Goal: Entertainment & Leisure: Consume media (video, audio)

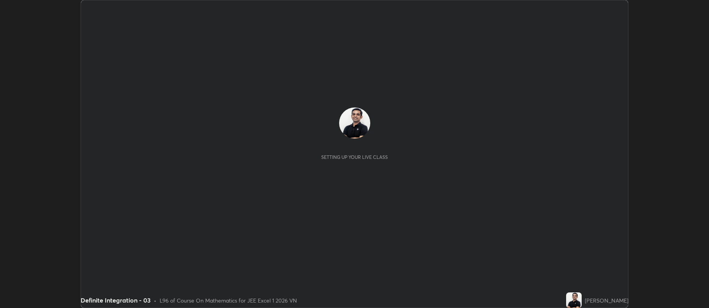
scroll to position [308, 709]
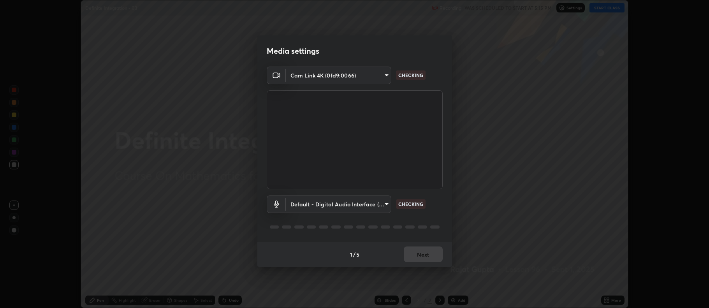
type input "09806a45861539bde3ec69c88a68b199f10219bcfa4add693f2b97216fd25892"
type input "default"
click at [420, 247] on button "Next" at bounding box center [423, 254] width 39 height 16
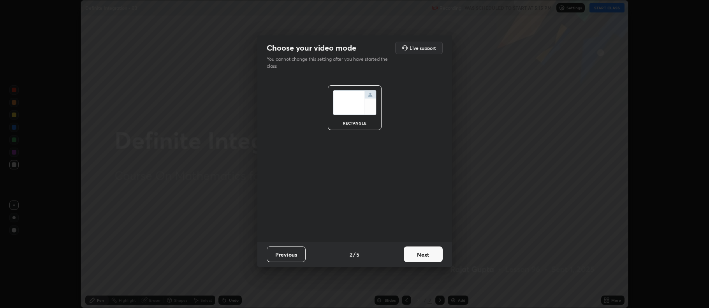
click at [418, 250] on button "Next" at bounding box center [423, 254] width 39 height 16
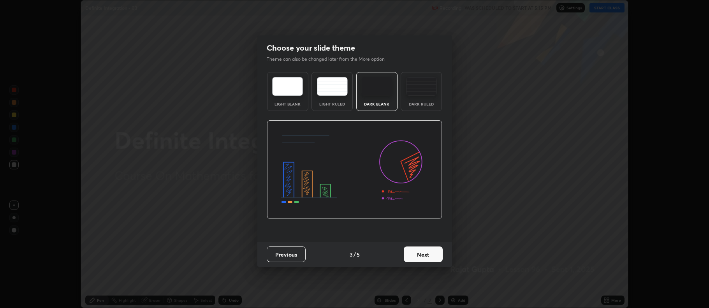
click at [422, 253] on button "Next" at bounding box center [423, 254] width 39 height 16
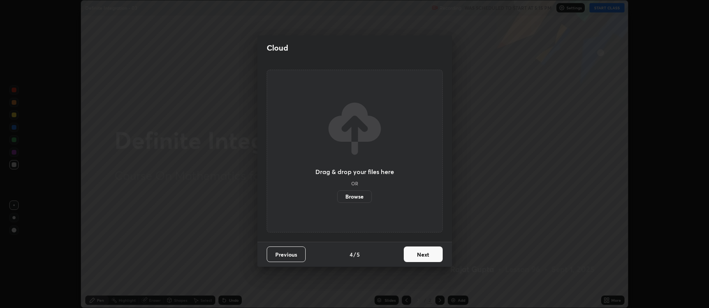
click at [422, 251] on button "Next" at bounding box center [423, 254] width 39 height 16
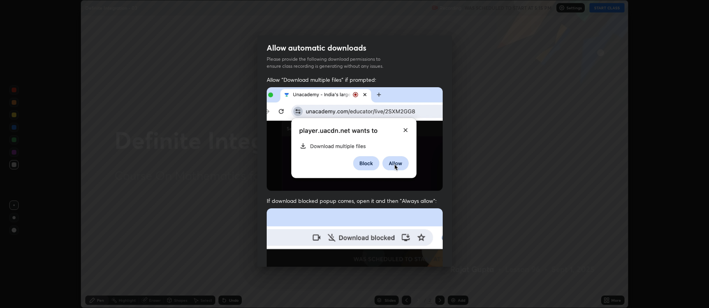
click at [422, 252] on img at bounding box center [355, 293] width 176 height 170
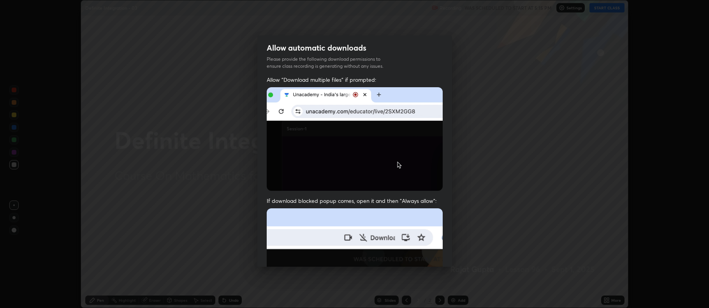
click at [423, 255] on img at bounding box center [355, 293] width 176 height 170
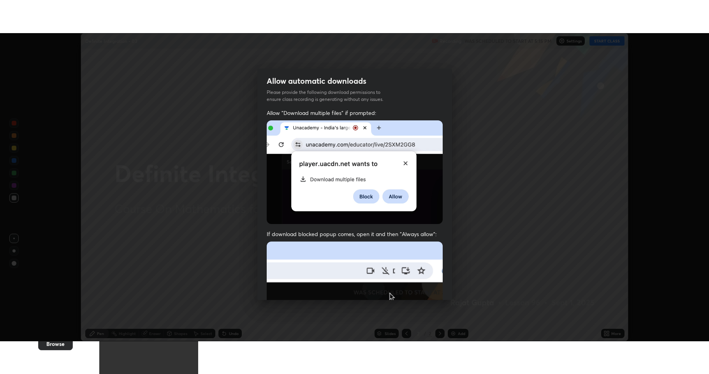
scroll to position [158, 0]
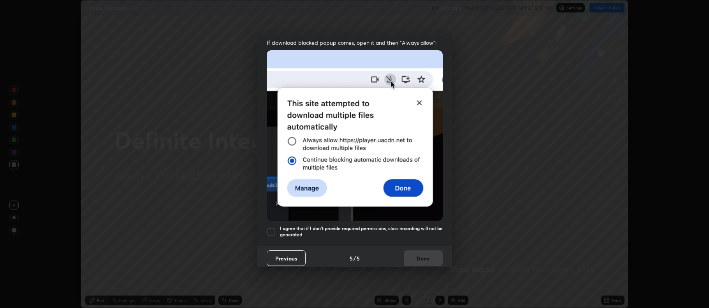
click at [327, 230] on h5 "I agree that if I don't provide required permissions, class recording will not …" at bounding box center [361, 231] width 163 height 12
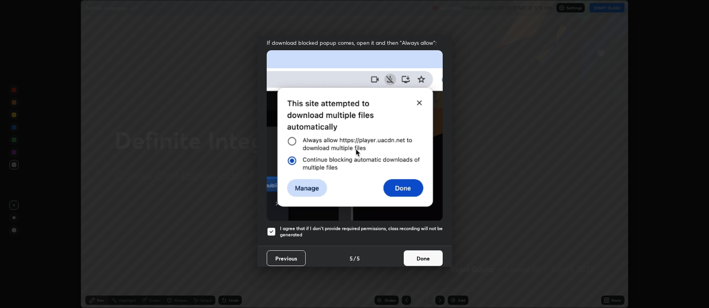
click at [426, 257] on button "Done" at bounding box center [423, 258] width 39 height 16
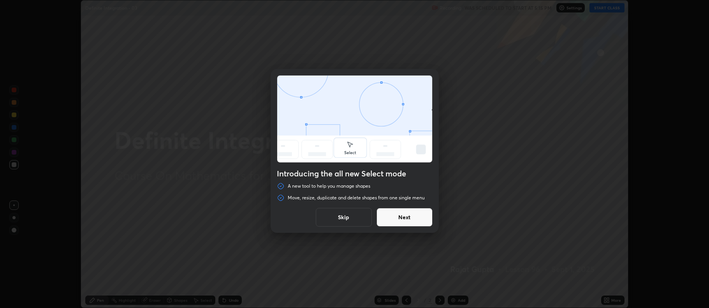
click at [350, 218] on button "Skip" at bounding box center [344, 217] width 56 height 19
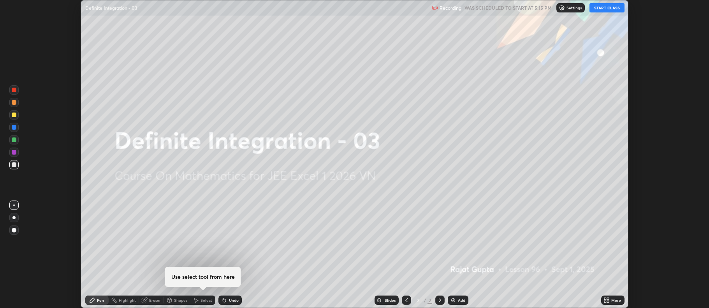
click at [608, 7] on button "START CLASS" at bounding box center [607, 7] width 35 height 9
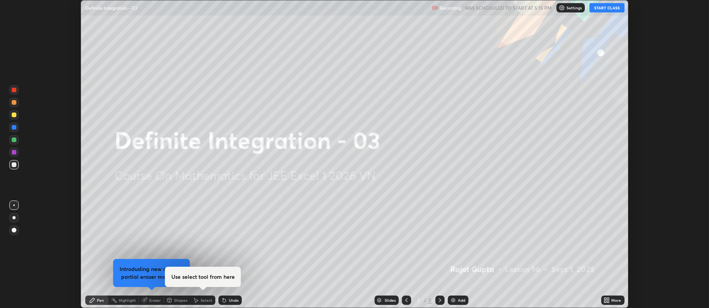
click at [609, 300] on icon at bounding box center [607, 300] width 6 height 6
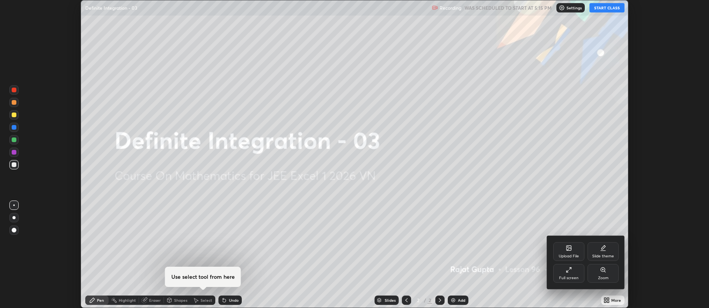
click at [570, 273] on div "Full screen" at bounding box center [568, 273] width 31 height 19
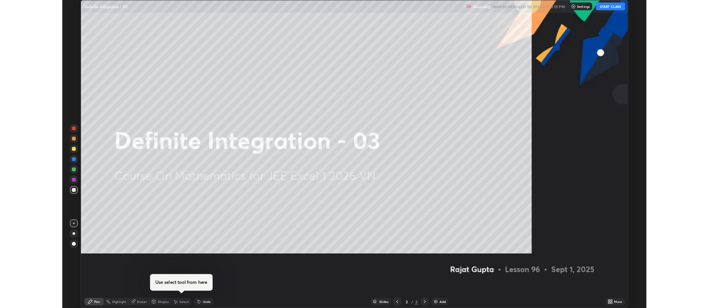
scroll to position [374, 709]
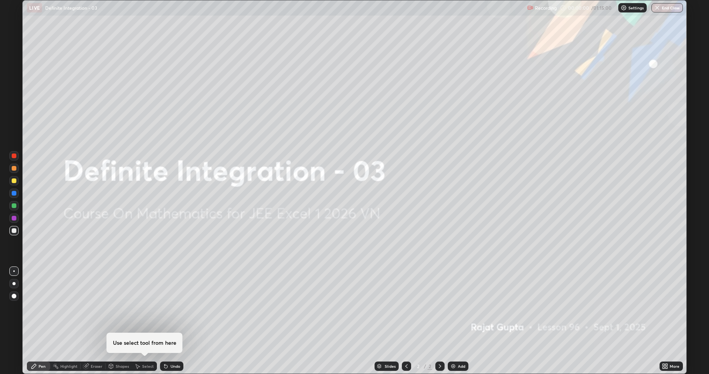
click at [459, 308] on div "Add" at bounding box center [461, 366] width 7 height 4
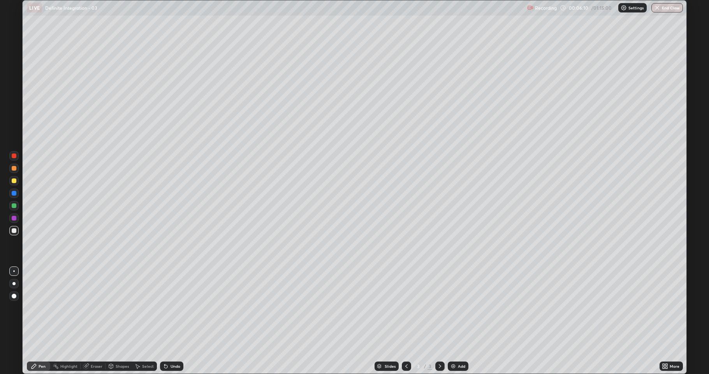
click at [173, 308] on div "Undo" at bounding box center [176, 366] width 10 height 4
click at [456, 308] on div "Add" at bounding box center [458, 365] width 21 height 9
click at [407, 308] on icon at bounding box center [406, 366] width 6 height 6
click at [439, 308] on icon at bounding box center [440, 366] width 6 height 6
click at [405, 308] on icon at bounding box center [406, 366] width 2 height 4
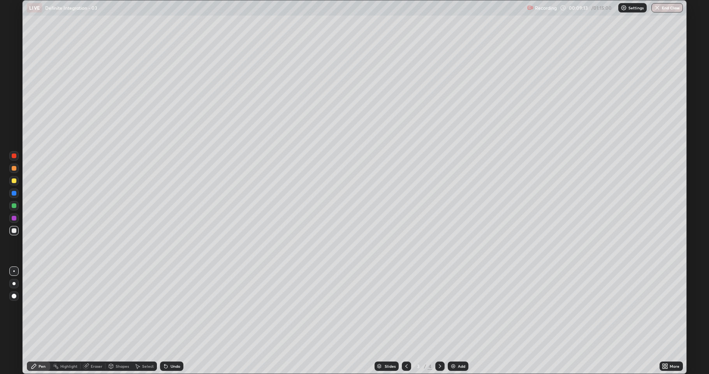
click at [439, 308] on icon at bounding box center [440, 366] width 6 height 6
click at [176, 308] on div "Undo" at bounding box center [171, 365] width 23 height 9
click at [407, 308] on icon at bounding box center [406, 366] width 6 height 6
click at [437, 308] on icon at bounding box center [440, 366] width 6 height 6
click at [439, 308] on icon at bounding box center [440, 366] width 6 height 6
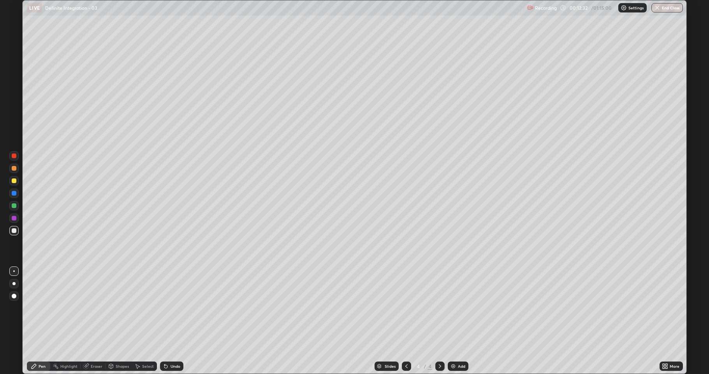
click at [460, 308] on div "Add" at bounding box center [458, 365] width 21 height 9
click at [406, 308] on icon at bounding box center [406, 366] width 6 height 6
click at [405, 308] on icon at bounding box center [406, 366] width 6 height 6
click at [439, 308] on icon at bounding box center [440, 366] width 2 height 4
click at [439, 308] on icon at bounding box center [440, 366] width 6 height 6
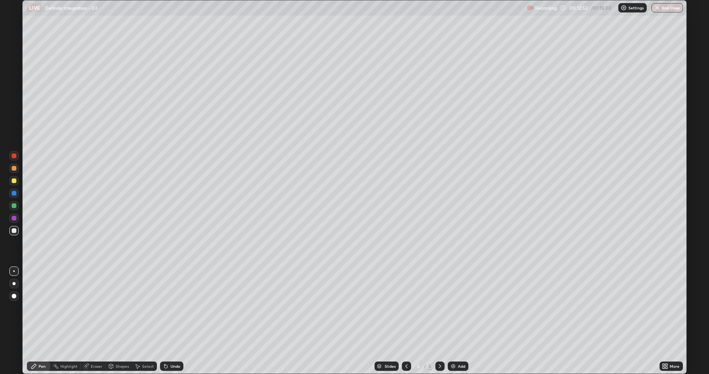
click at [438, 308] on icon at bounding box center [440, 366] width 6 height 6
click at [100, 308] on div "Eraser" at bounding box center [97, 366] width 12 height 4
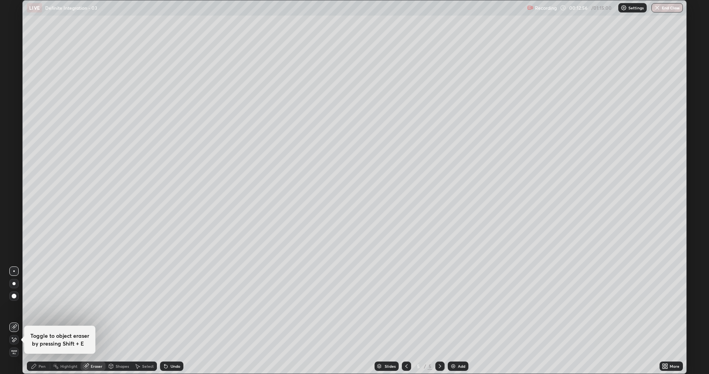
click at [31, 308] on icon at bounding box center [34, 366] width 6 height 6
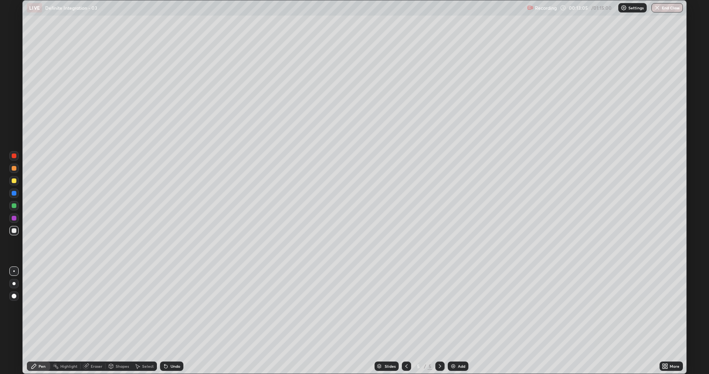
click at [172, 308] on div "Undo" at bounding box center [176, 366] width 10 height 4
click at [174, 308] on div "Undo" at bounding box center [176, 366] width 10 height 4
click at [173, 308] on div "Undo" at bounding box center [176, 366] width 10 height 4
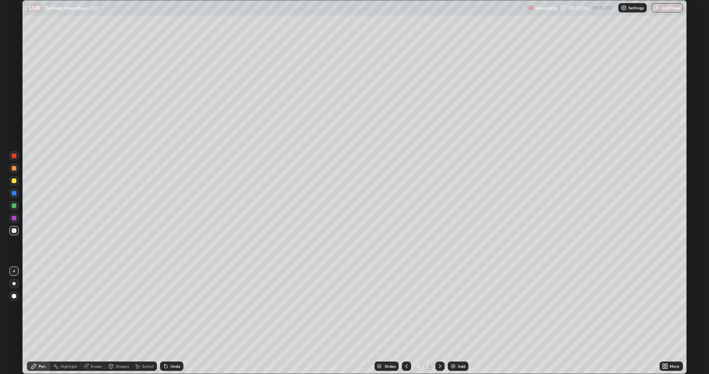
click at [173, 308] on div "Undo" at bounding box center [176, 366] width 10 height 4
click at [172, 308] on div "Undo" at bounding box center [176, 366] width 10 height 4
click at [171, 308] on div "Undo" at bounding box center [176, 366] width 10 height 4
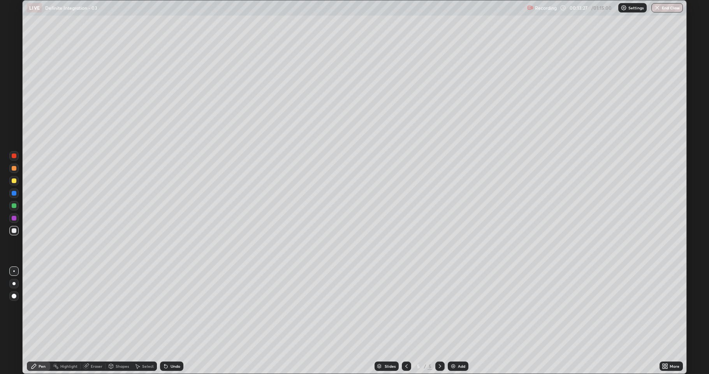
click at [176, 308] on div "Undo" at bounding box center [176, 366] width 10 height 4
click at [174, 308] on div "Undo" at bounding box center [176, 366] width 10 height 4
click at [406, 308] on icon at bounding box center [406, 366] width 6 height 6
click at [438, 308] on icon at bounding box center [440, 366] width 6 height 6
click at [91, 308] on div "Eraser" at bounding box center [93, 365] width 25 height 9
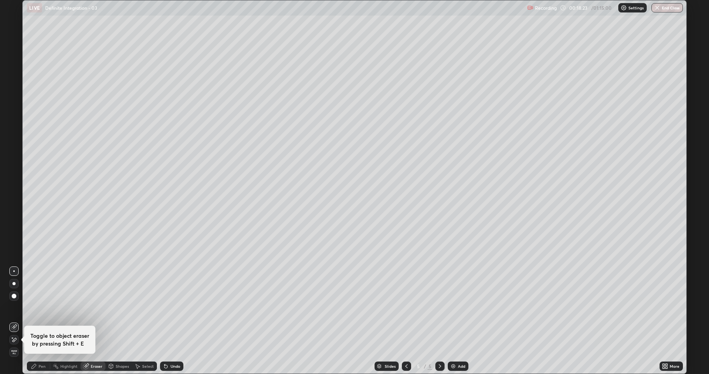
click at [33, 308] on icon at bounding box center [34, 366] width 5 height 5
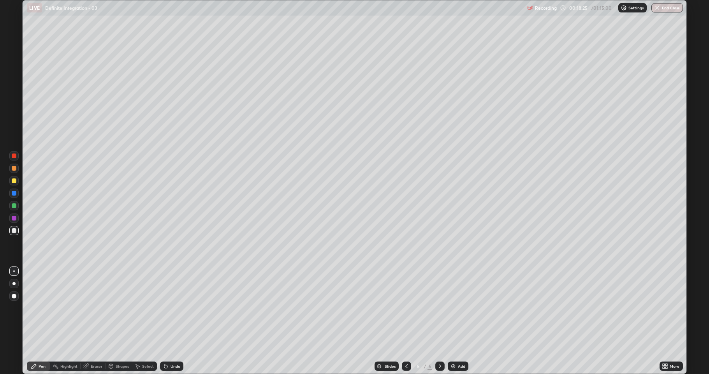
click at [92, 308] on div "Eraser" at bounding box center [97, 366] width 12 height 4
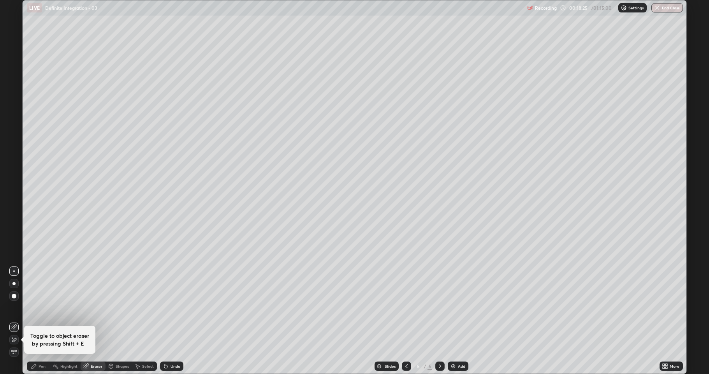
click at [17, 308] on div at bounding box center [13, 339] width 9 height 9
click at [39, 308] on div "Pen" at bounding box center [38, 365] width 23 height 9
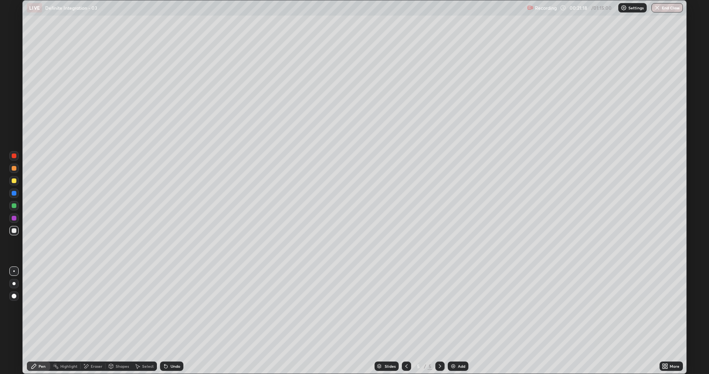
click at [93, 308] on div "Eraser" at bounding box center [97, 366] width 12 height 4
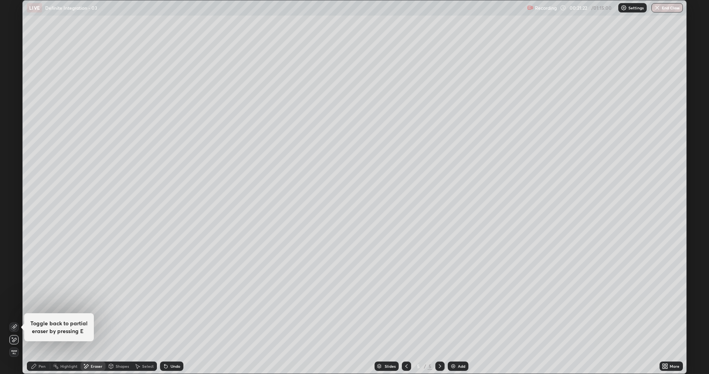
click at [40, 308] on div "Pen" at bounding box center [42, 366] width 7 height 4
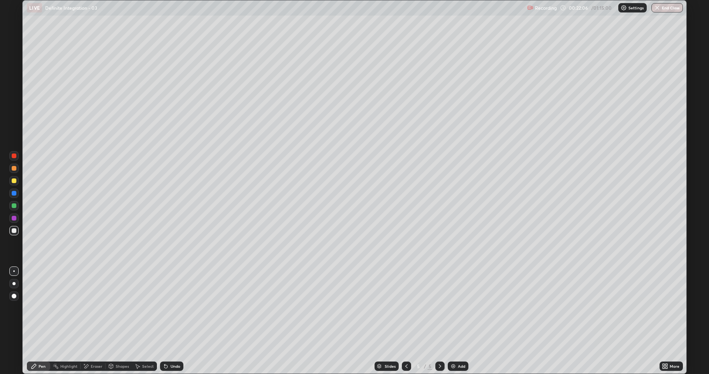
click at [403, 308] on div at bounding box center [406, 365] width 9 height 9
click at [439, 308] on icon at bounding box center [440, 366] width 6 height 6
click at [466, 308] on div "Add" at bounding box center [458, 365] width 21 height 9
click at [176, 308] on div "Undo" at bounding box center [176, 366] width 10 height 4
click at [462, 308] on div "Add" at bounding box center [461, 366] width 7 height 4
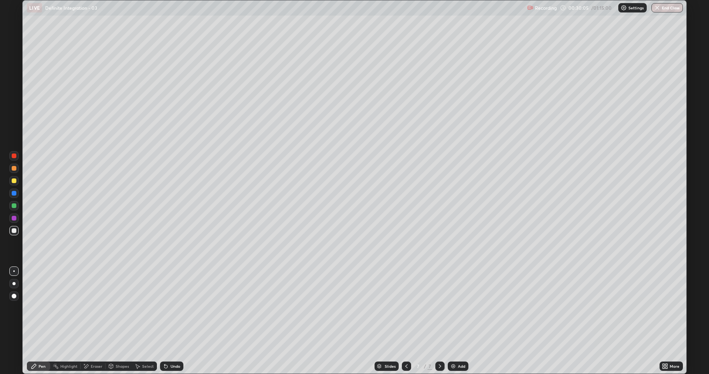
click at [174, 308] on div "Undo" at bounding box center [170, 366] width 26 height 16
click at [94, 308] on div "Eraser" at bounding box center [97, 366] width 12 height 4
click at [35, 308] on icon at bounding box center [34, 366] width 5 height 5
click at [461, 308] on div "Add" at bounding box center [461, 366] width 7 height 4
click at [403, 308] on icon at bounding box center [406, 366] width 6 height 6
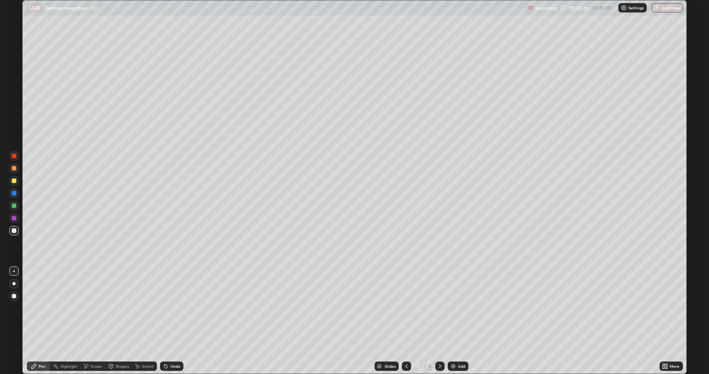
click at [439, 308] on icon at bounding box center [440, 366] width 6 height 6
click at [402, 308] on div at bounding box center [406, 365] width 9 height 9
click at [439, 308] on icon at bounding box center [440, 366] width 6 height 6
click at [407, 308] on icon at bounding box center [406, 366] width 2 height 4
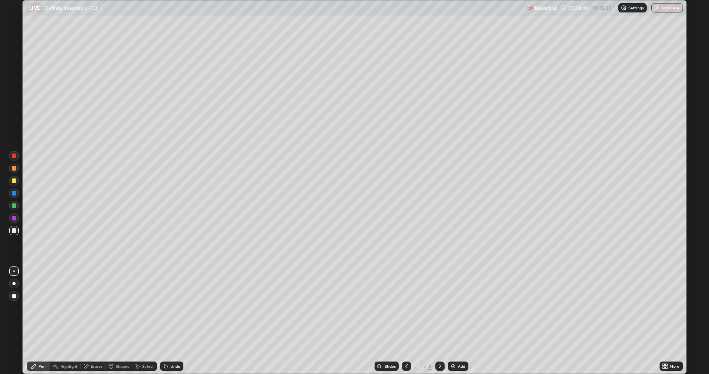
click at [439, 308] on icon at bounding box center [440, 366] width 6 height 6
click at [167, 308] on div "Undo" at bounding box center [171, 365] width 23 height 9
click at [406, 308] on icon at bounding box center [406, 366] width 6 height 6
click at [439, 308] on div at bounding box center [439, 365] width 9 height 9
click at [406, 308] on icon at bounding box center [406, 366] width 6 height 6
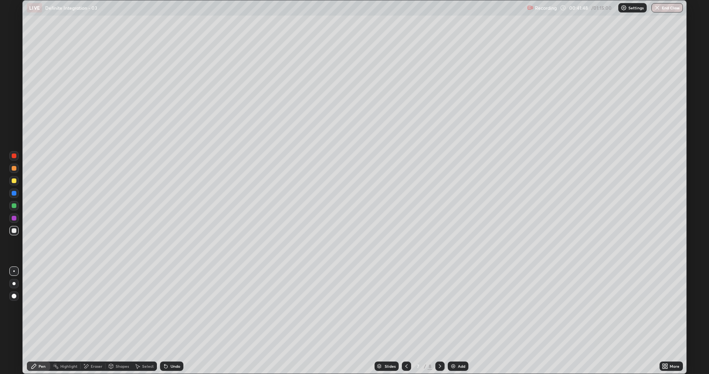
click at [438, 308] on icon at bounding box center [440, 366] width 6 height 6
click at [459, 308] on div "Add" at bounding box center [461, 366] width 7 height 4
click at [404, 308] on icon at bounding box center [406, 366] width 6 height 6
click at [438, 308] on icon at bounding box center [440, 366] width 6 height 6
click at [165, 308] on icon at bounding box center [165, 366] width 3 height 3
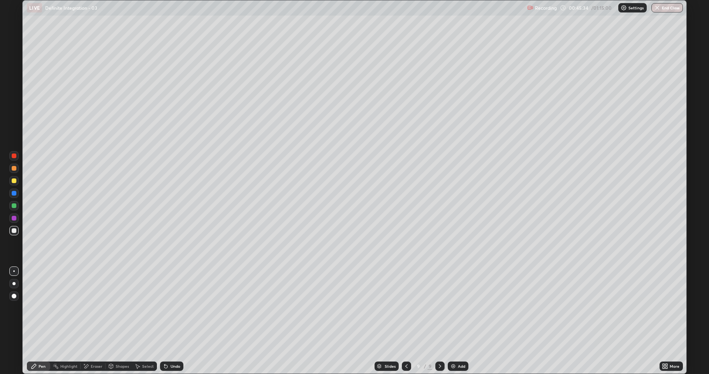
click at [405, 308] on icon at bounding box center [406, 366] width 6 height 6
click at [402, 308] on div at bounding box center [406, 366] width 9 height 16
click at [438, 308] on icon at bounding box center [440, 366] width 6 height 6
click at [439, 308] on icon at bounding box center [440, 366] width 6 height 6
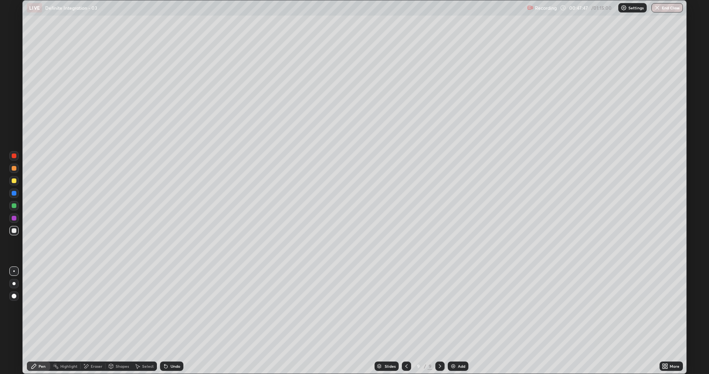
click at [406, 308] on icon at bounding box center [406, 366] width 6 height 6
click at [436, 308] on div at bounding box center [439, 365] width 9 height 9
click at [406, 308] on icon at bounding box center [406, 366] width 6 height 6
click at [402, 308] on div at bounding box center [406, 365] width 9 height 9
click at [407, 308] on icon at bounding box center [406, 366] width 6 height 6
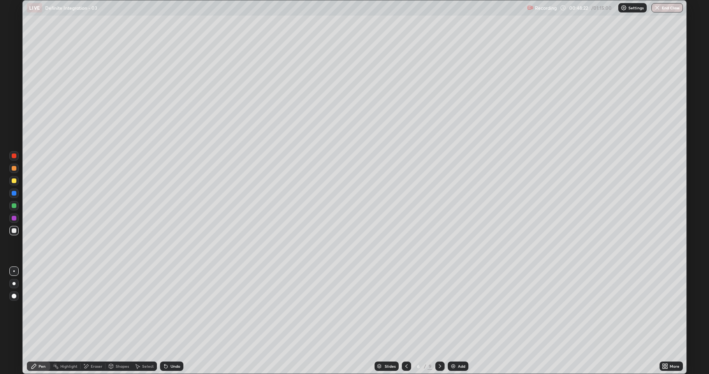
click at [407, 308] on icon at bounding box center [406, 366] width 2 height 4
click at [439, 308] on icon at bounding box center [440, 366] width 6 height 6
click at [438, 308] on icon at bounding box center [440, 366] width 6 height 6
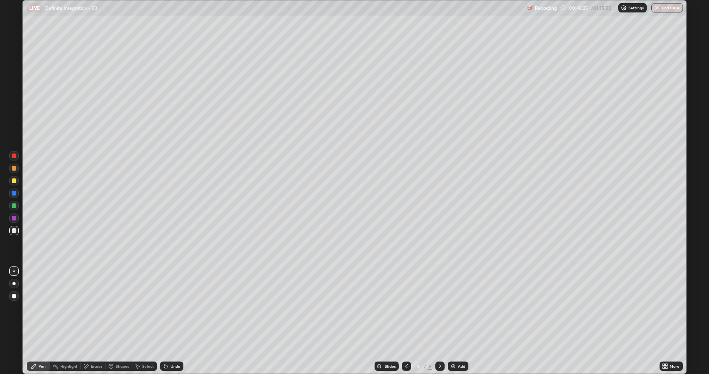
click at [438, 308] on icon at bounding box center [440, 366] width 6 height 6
click at [439, 308] on icon at bounding box center [440, 366] width 6 height 6
click at [406, 308] on icon at bounding box center [406, 366] width 6 height 6
click at [407, 308] on icon at bounding box center [406, 366] width 6 height 6
click at [406, 308] on icon at bounding box center [406, 366] width 6 height 6
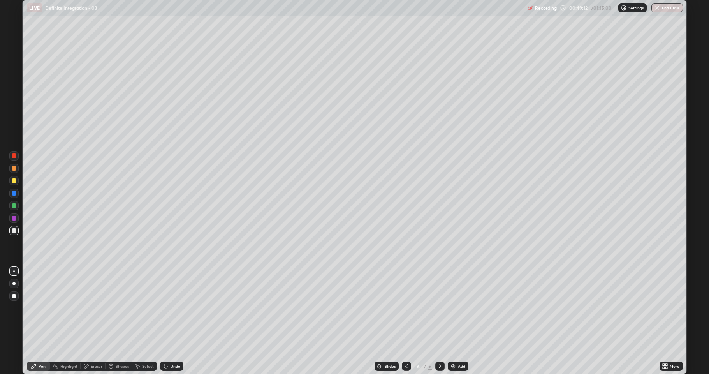
click at [405, 308] on icon at bounding box center [406, 366] width 6 height 6
click at [406, 308] on icon at bounding box center [406, 366] width 6 height 6
click at [95, 308] on div "Eraser" at bounding box center [93, 365] width 25 height 9
click at [37, 308] on div "Pen" at bounding box center [38, 365] width 23 height 9
click at [439, 308] on icon at bounding box center [440, 366] width 6 height 6
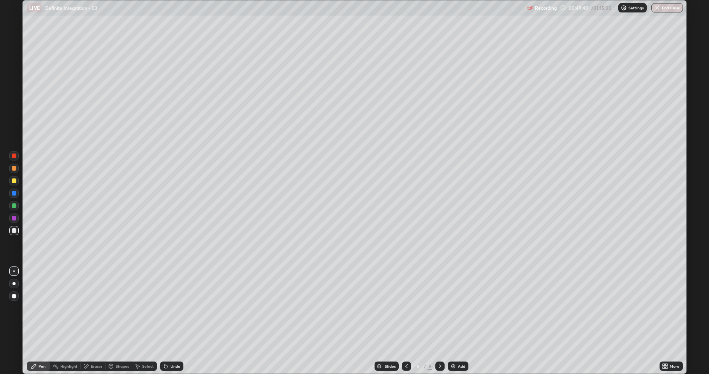
click at [98, 308] on div "Eraser" at bounding box center [97, 366] width 12 height 4
click at [37, 308] on div "Pen" at bounding box center [38, 365] width 23 height 9
click at [436, 308] on div at bounding box center [439, 365] width 9 height 9
click at [439, 308] on icon at bounding box center [440, 366] width 6 height 6
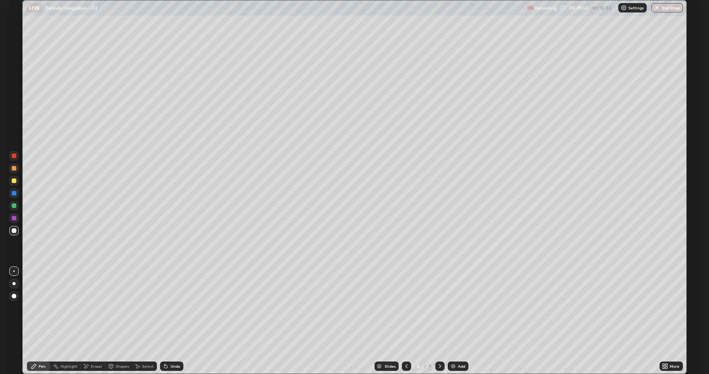
click at [440, 308] on icon at bounding box center [440, 366] width 6 height 6
click at [96, 308] on div "Eraser" at bounding box center [97, 366] width 12 height 4
click at [38, 308] on div "Pen" at bounding box center [38, 365] width 23 height 9
click at [457, 308] on div "Add" at bounding box center [458, 365] width 21 height 9
click at [453, 308] on img at bounding box center [454, 366] width 6 height 6
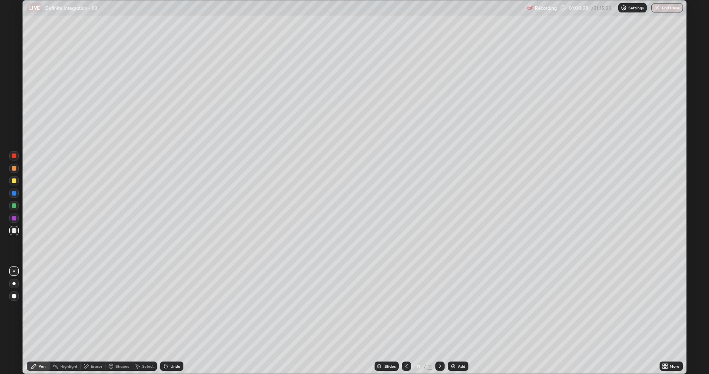
click at [457, 308] on div "Add" at bounding box center [458, 365] width 21 height 9
click at [659, 8] on img "button" at bounding box center [658, 8] width 6 height 6
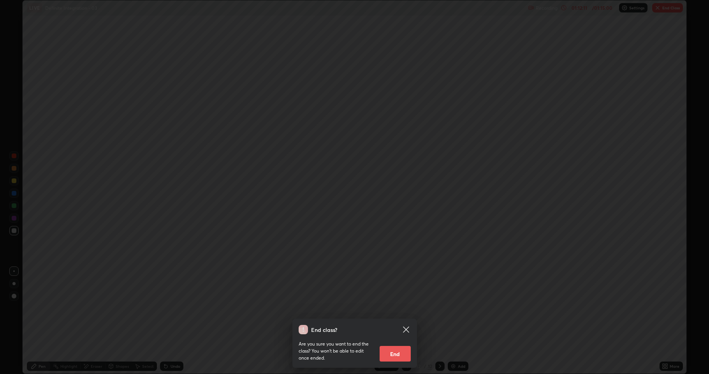
click at [397, 308] on button "End" at bounding box center [395, 354] width 31 height 16
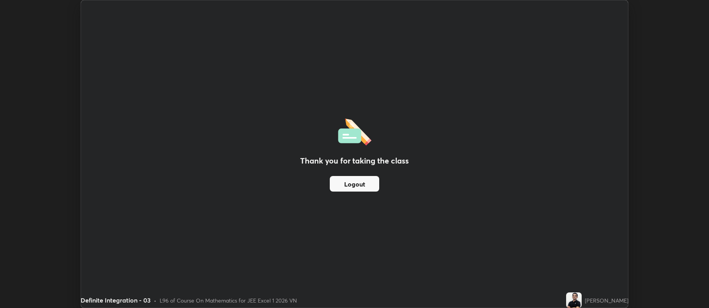
scroll to position [38629, 38228]
